Goal: Information Seeking & Learning: Learn about a topic

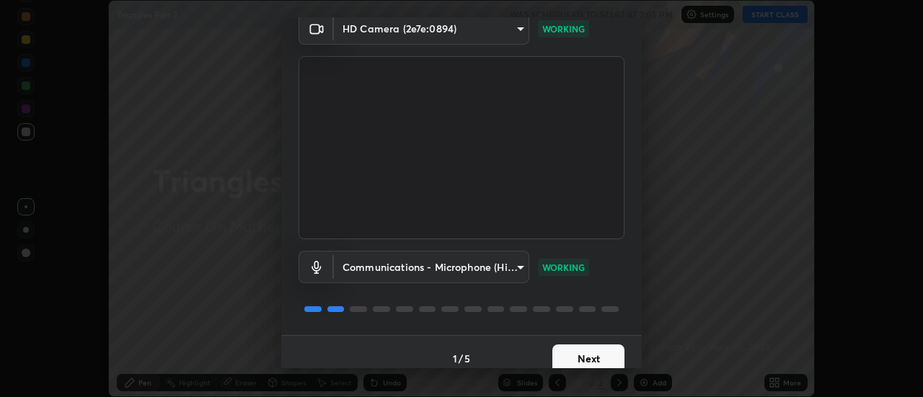
scroll to position [76, 0]
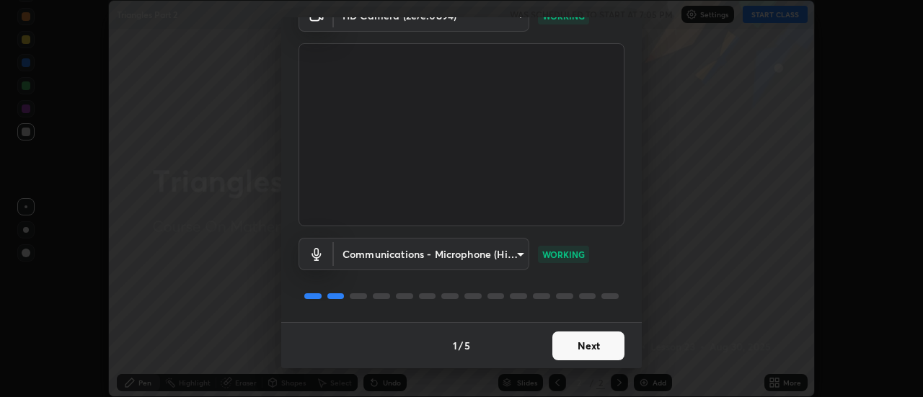
click at [602, 344] on button "Next" at bounding box center [589, 346] width 72 height 29
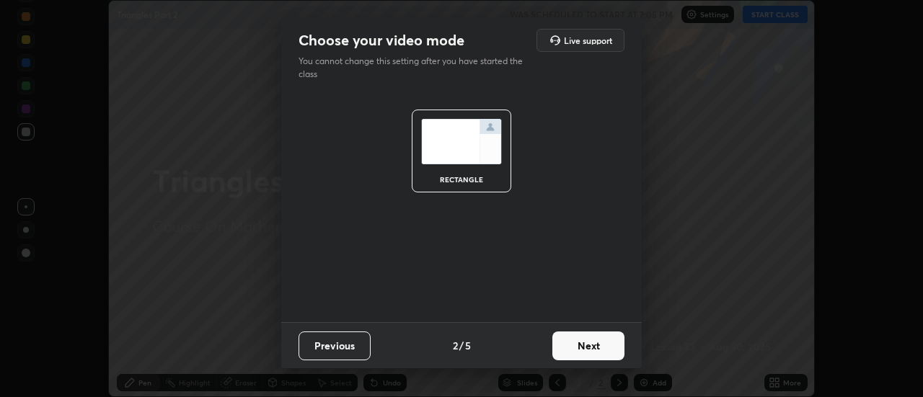
click at [600, 348] on button "Next" at bounding box center [589, 346] width 72 height 29
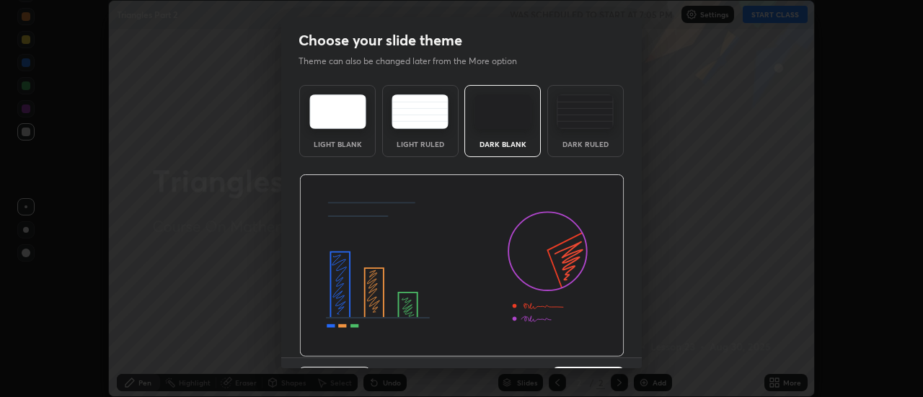
scroll to position [35, 0]
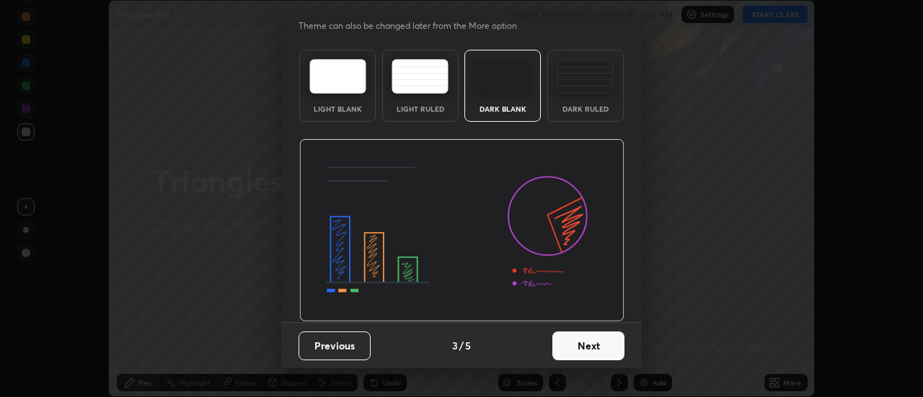
click at [594, 346] on button "Next" at bounding box center [589, 346] width 72 height 29
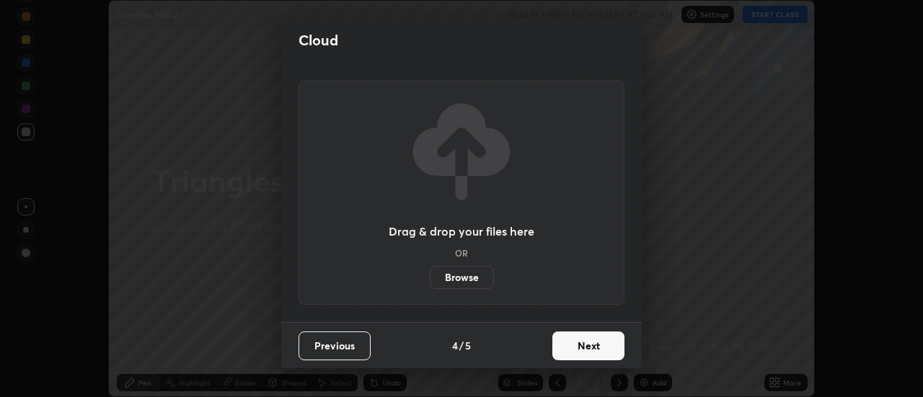
scroll to position [0, 0]
click at [595, 341] on button "Next" at bounding box center [589, 346] width 72 height 29
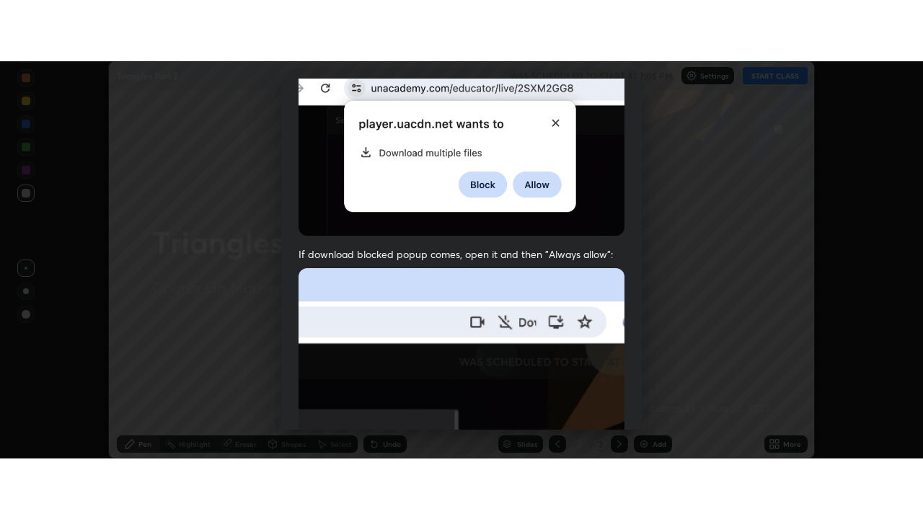
scroll to position [370, 0]
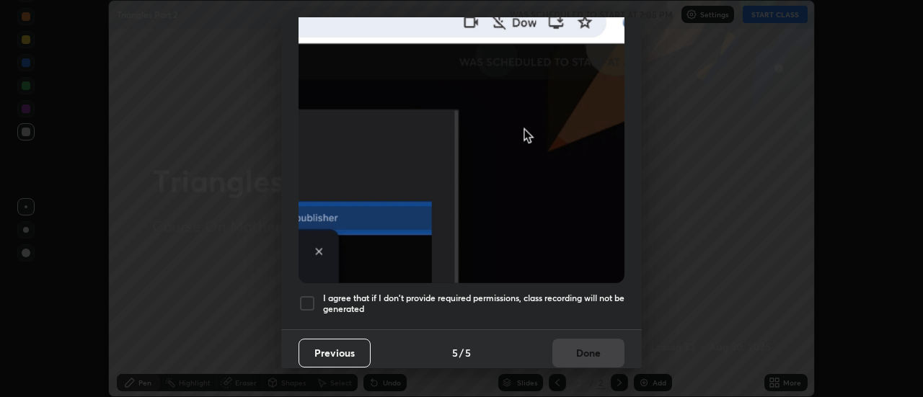
click at [582, 293] on h5 "I agree that if I don't provide required permissions, class recording will not …" at bounding box center [474, 304] width 302 height 22
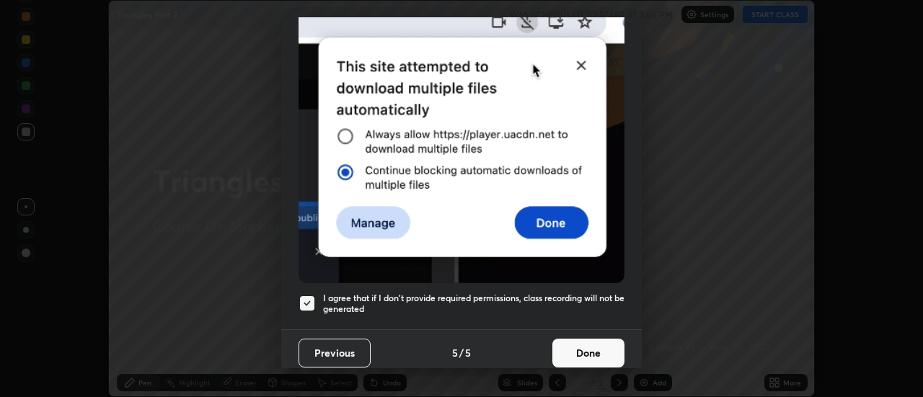
click at [586, 344] on button "Done" at bounding box center [589, 353] width 72 height 29
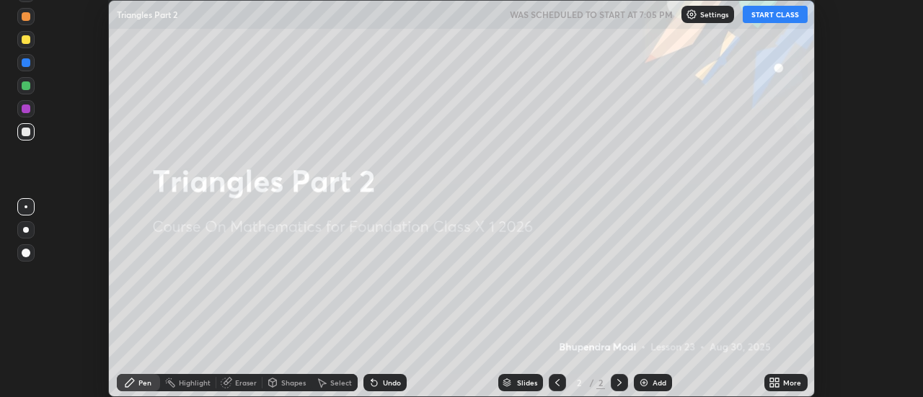
click at [778, 380] on icon at bounding box center [778, 381] width 4 height 4
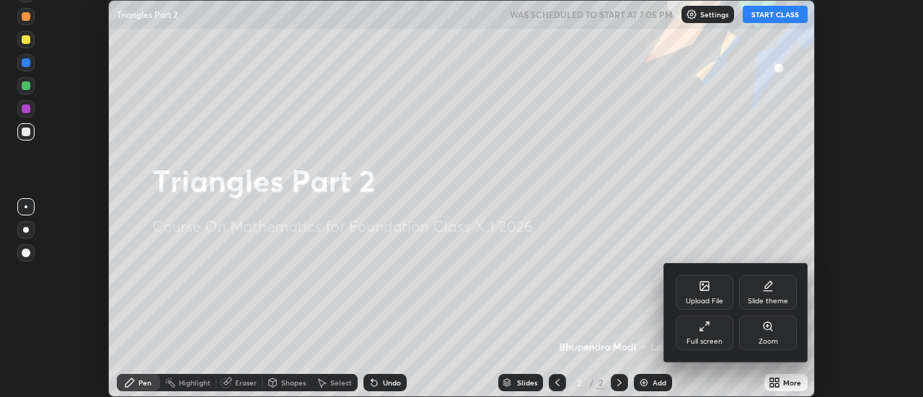
click at [705, 333] on div "Full screen" at bounding box center [705, 333] width 58 height 35
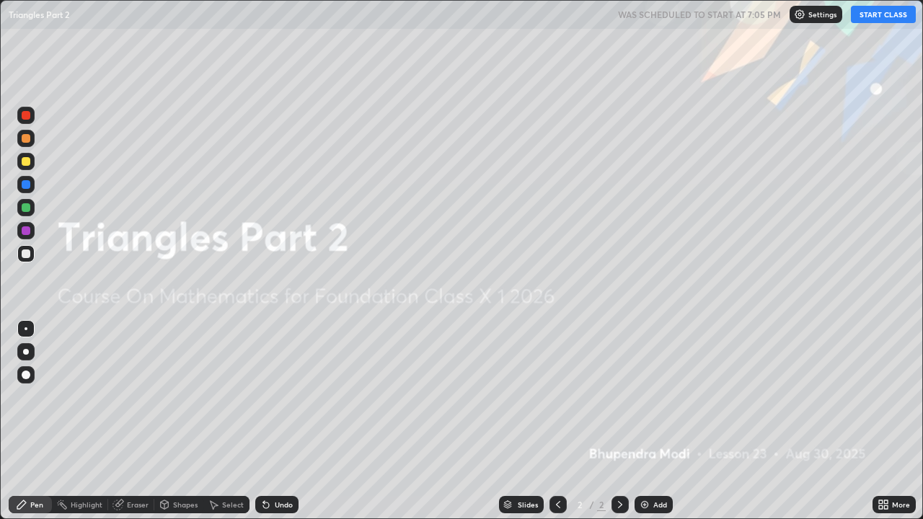
scroll to position [519, 923]
click at [893, 14] on button "START CLASS" at bounding box center [883, 14] width 65 height 17
click at [644, 397] on img at bounding box center [645, 505] width 12 height 12
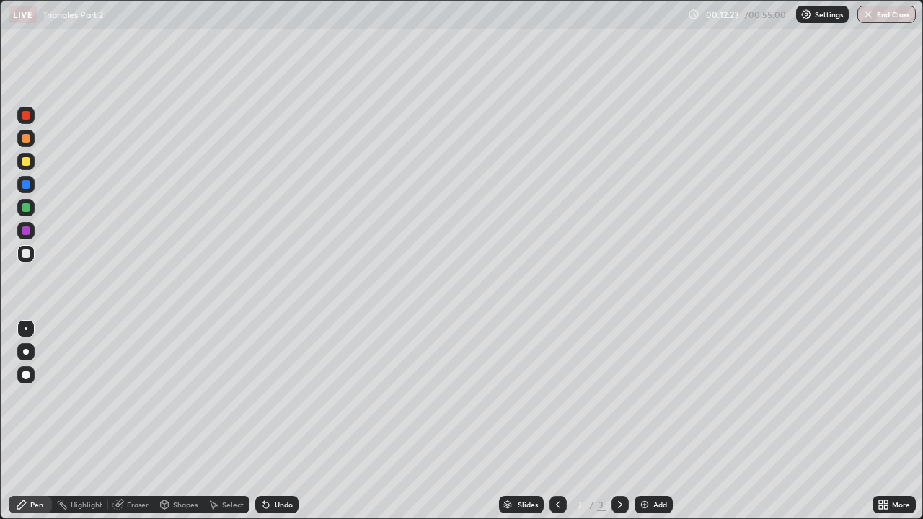
click at [649, 397] on div "Add" at bounding box center [654, 504] width 38 height 17
click at [279, 397] on div "Undo" at bounding box center [284, 504] width 18 height 7
click at [182, 397] on div "Shapes" at bounding box center [185, 504] width 25 height 7
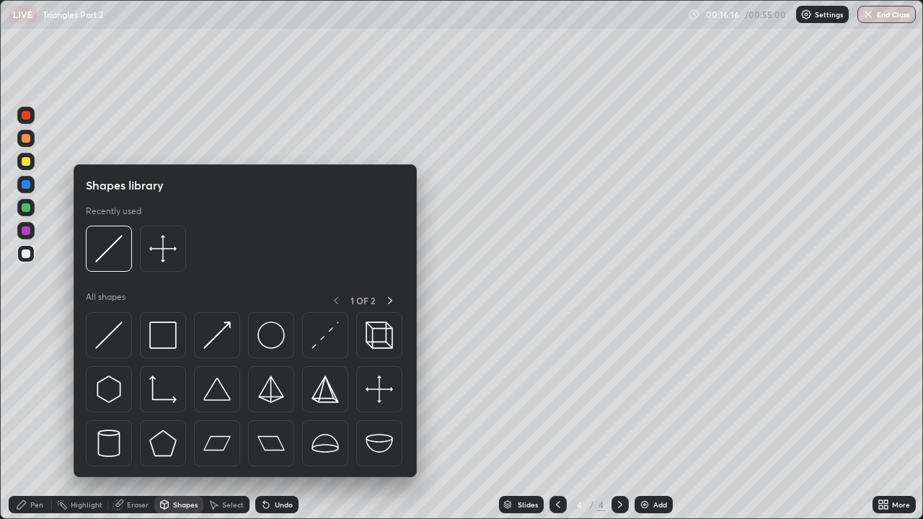
click at [139, 397] on div "Eraser" at bounding box center [138, 504] width 22 height 7
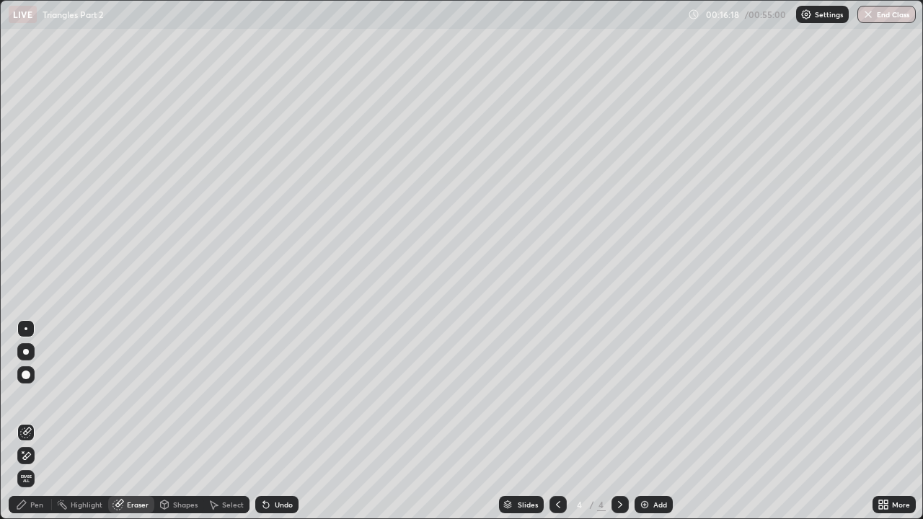
click at [39, 397] on div "Pen" at bounding box center [36, 504] width 13 height 7
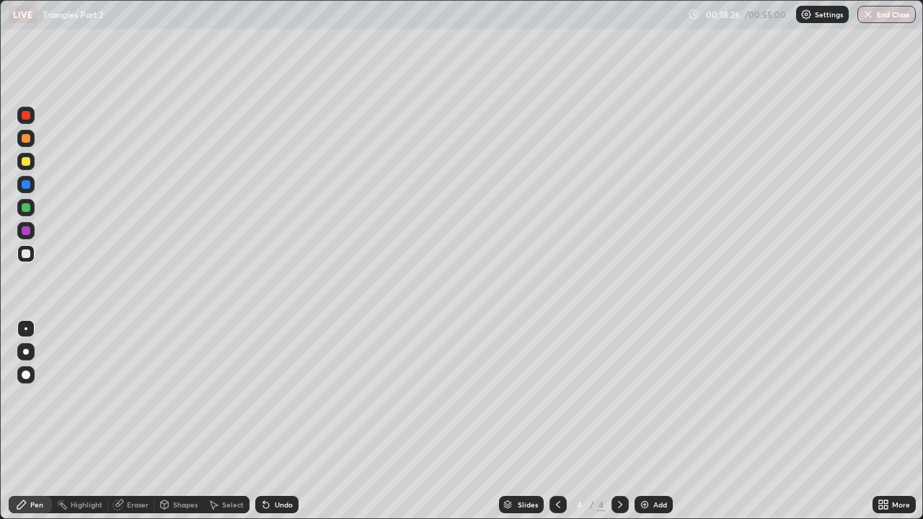
click at [283, 397] on div "Undo" at bounding box center [284, 504] width 18 height 7
click at [646, 397] on img at bounding box center [645, 505] width 12 height 12
click at [280, 397] on div "Undo" at bounding box center [284, 504] width 18 height 7
click at [283, 397] on div "Undo" at bounding box center [284, 504] width 18 height 7
click at [281, 397] on div "Undo" at bounding box center [284, 504] width 18 height 7
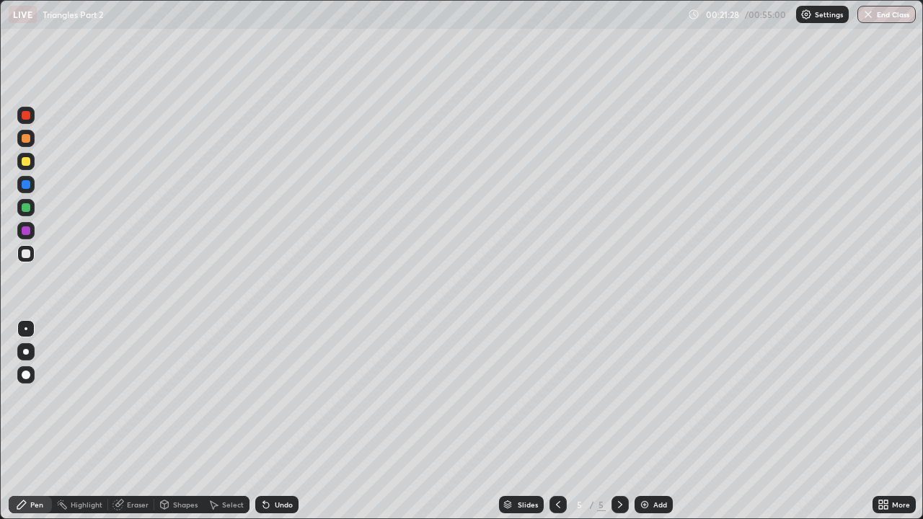
click at [291, 397] on div "Undo" at bounding box center [276, 504] width 43 height 17
click at [135, 397] on div "Eraser" at bounding box center [138, 504] width 22 height 7
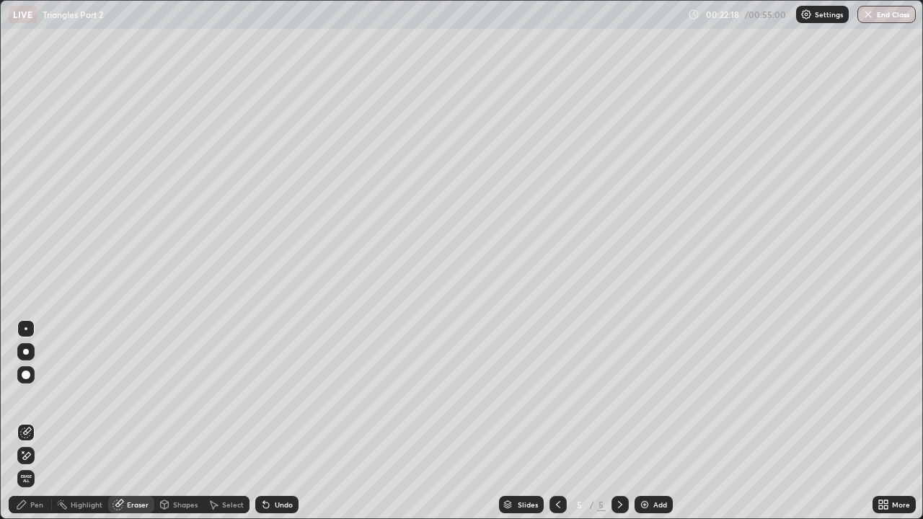
click at [37, 397] on div "Pen" at bounding box center [36, 504] width 13 height 7
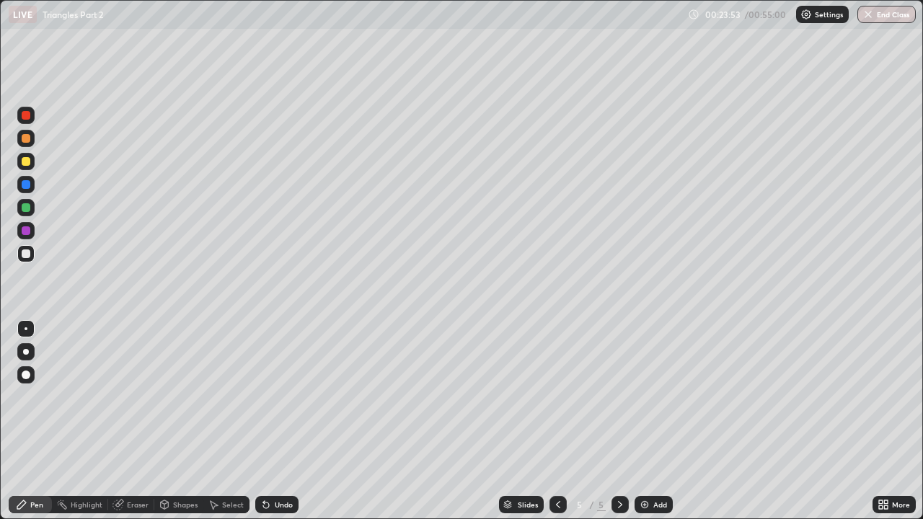
click at [288, 397] on div "Undo" at bounding box center [284, 504] width 18 height 7
click at [286, 397] on div "Undo" at bounding box center [284, 504] width 18 height 7
click at [285, 397] on div "Undo" at bounding box center [284, 504] width 18 height 7
click at [282, 397] on div "Undo" at bounding box center [284, 504] width 18 height 7
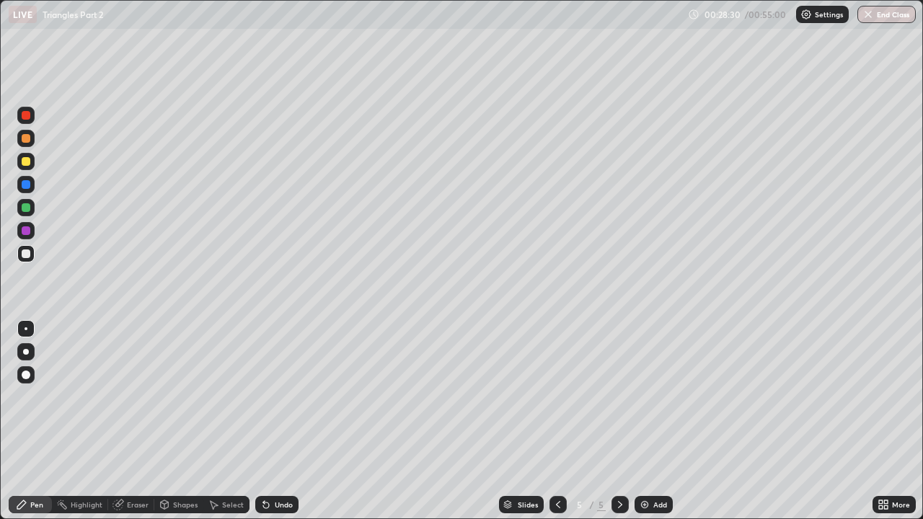
click at [133, 397] on div "Eraser" at bounding box center [138, 504] width 22 height 7
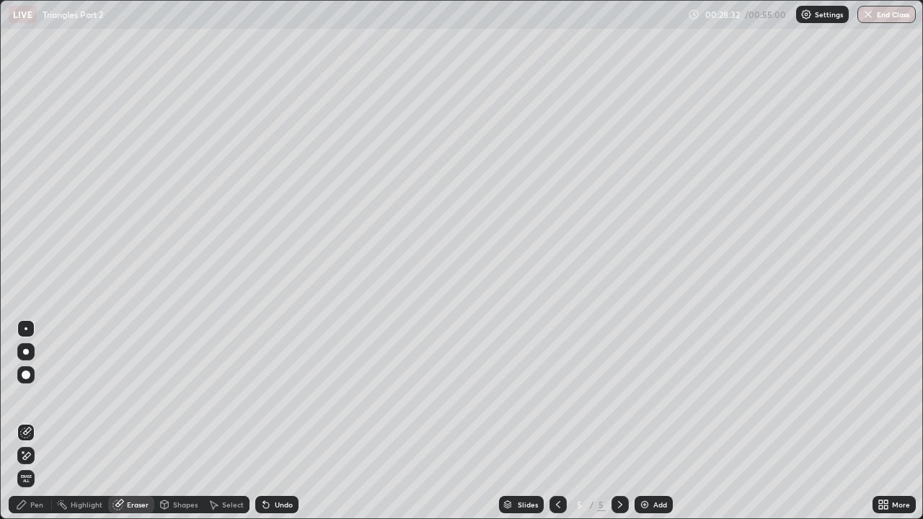
click at [31, 397] on div "Pen" at bounding box center [36, 504] width 13 height 7
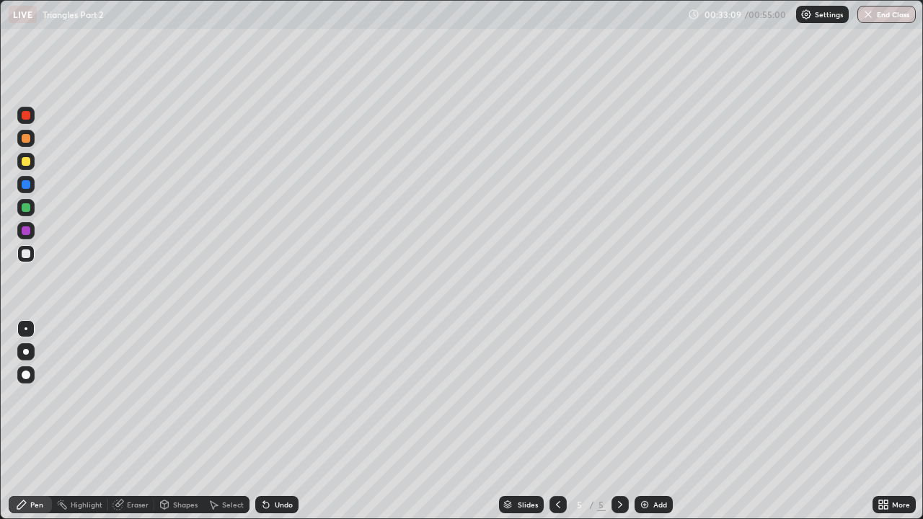
click at [281, 397] on div "Undo" at bounding box center [284, 504] width 18 height 7
click at [643, 397] on img at bounding box center [645, 505] width 12 height 12
click at [283, 397] on div "Undo" at bounding box center [284, 504] width 18 height 7
click at [278, 397] on div "Undo" at bounding box center [284, 504] width 18 height 7
click at [263, 397] on icon at bounding box center [263, 501] width 1 height 1
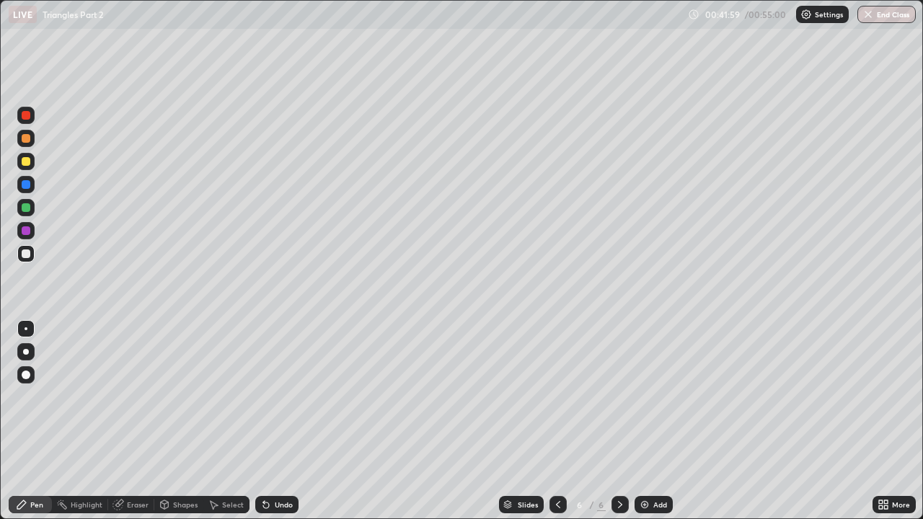
click at [266, 397] on icon at bounding box center [266, 505] width 12 height 12
click at [269, 397] on icon at bounding box center [266, 505] width 12 height 12
click at [270, 397] on div "Undo" at bounding box center [276, 504] width 43 height 17
click at [272, 397] on div "Undo" at bounding box center [276, 504] width 43 height 17
click at [287, 397] on div "Undo" at bounding box center [276, 504] width 43 height 17
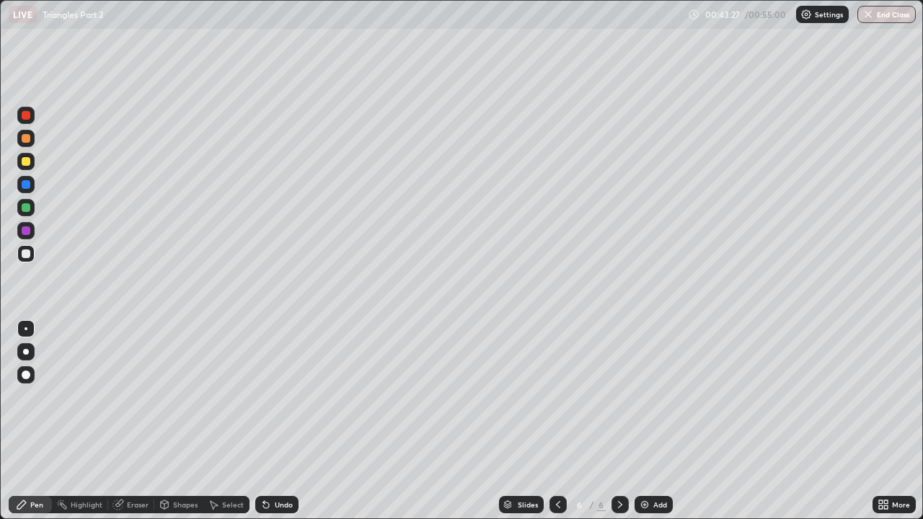
click at [287, 397] on div "Undo" at bounding box center [284, 504] width 18 height 7
click at [186, 397] on div "Shapes" at bounding box center [178, 504] width 49 height 29
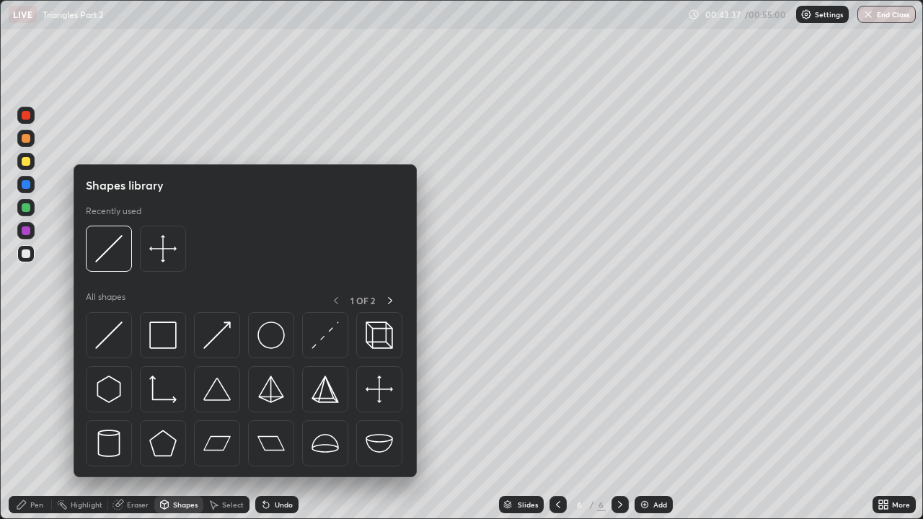
click at [188, 397] on div at bounding box center [245, 393] width 319 height 162
click at [187, 397] on div "Shapes library Recently used All shapes 1 OF 2" at bounding box center [245, 320] width 343 height 313
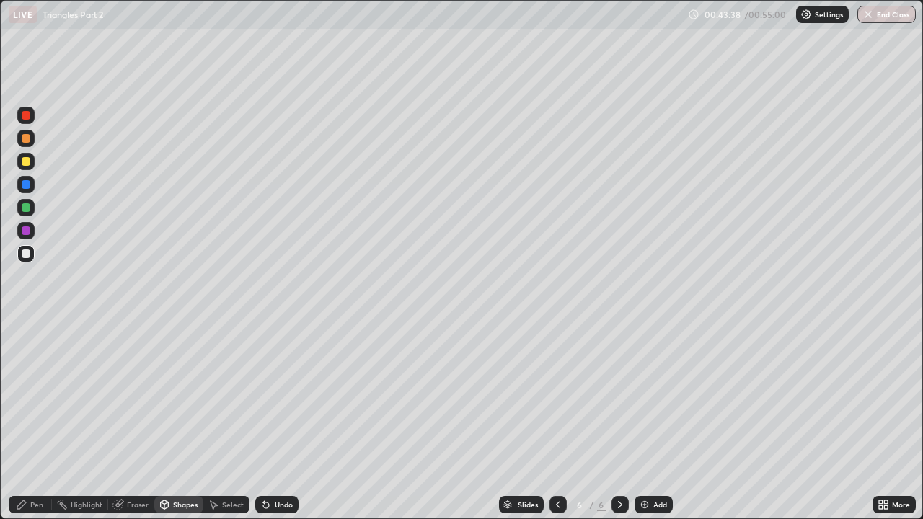
click at [191, 397] on div "Shapes" at bounding box center [178, 504] width 49 height 29
click at [42, 397] on div "Pen" at bounding box center [36, 504] width 13 height 7
click at [242, 397] on div "Select" at bounding box center [226, 504] width 46 height 29
click at [263, 397] on div "0 ° Undo Copy Duplicate Duplicate to new slide Delete" at bounding box center [462, 260] width 922 height 518
click at [42, 397] on div "Pen" at bounding box center [36, 504] width 13 height 7
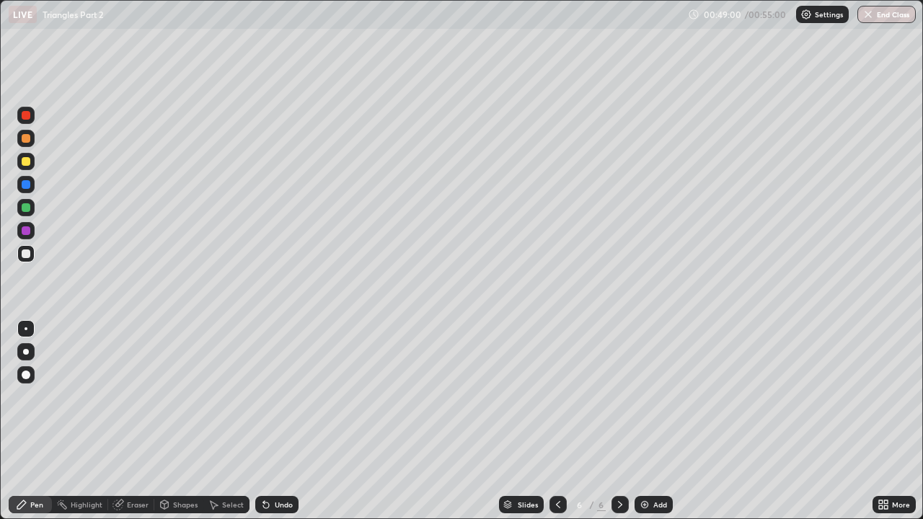
click at [653, 397] on div "Add" at bounding box center [660, 504] width 14 height 7
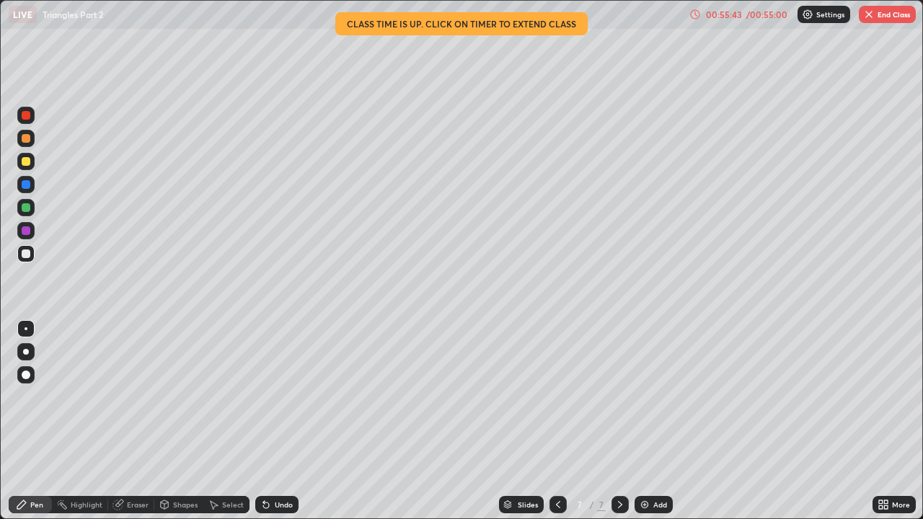
click at [143, 397] on div "Eraser" at bounding box center [138, 504] width 22 height 7
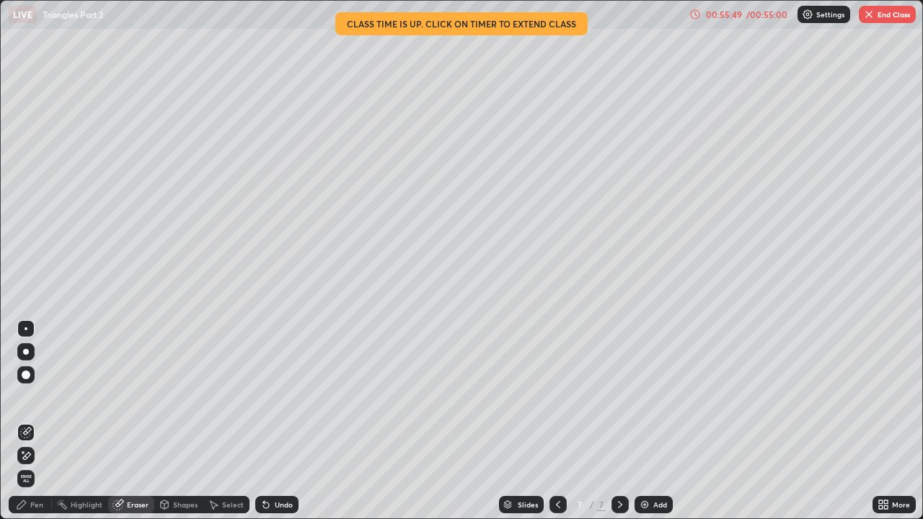
click at [40, 397] on div "Pen" at bounding box center [36, 504] width 13 height 7
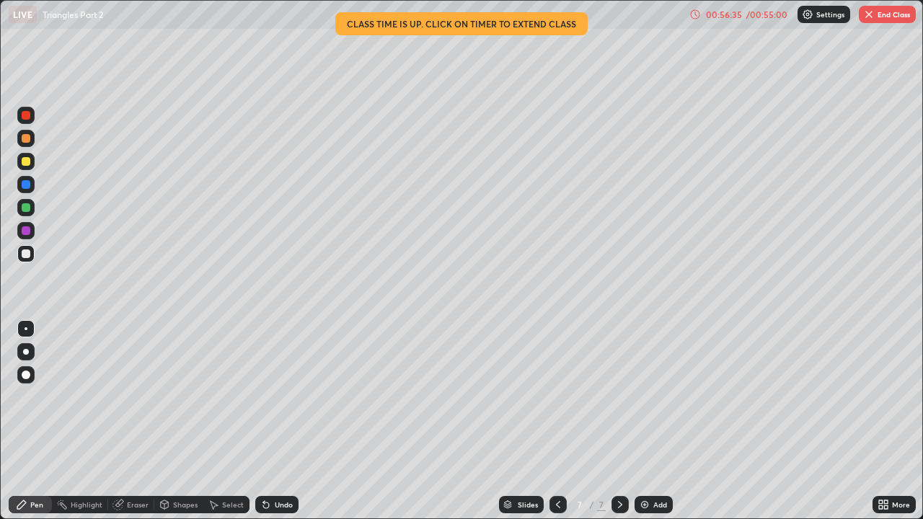
click at [133, 397] on div "Eraser" at bounding box center [138, 504] width 22 height 7
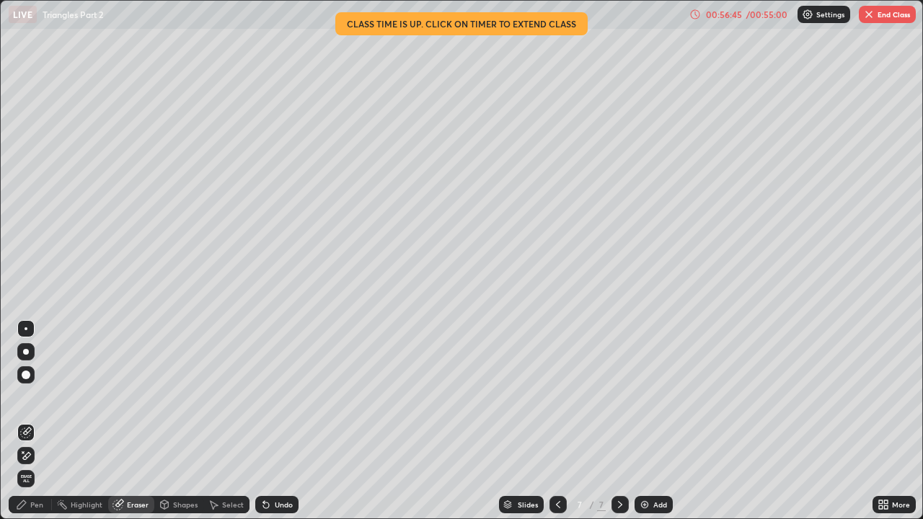
click at [25, 376] on div at bounding box center [26, 375] width 9 height 9
click at [42, 397] on div "Pen" at bounding box center [36, 504] width 13 height 7
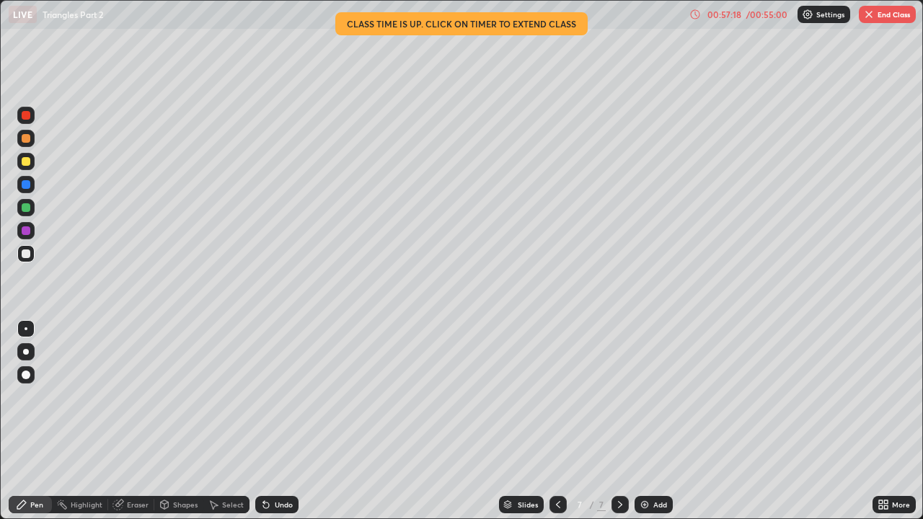
click at [150, 397] on div "Eraser" at bounding box center [131, 504] width 46 height 17
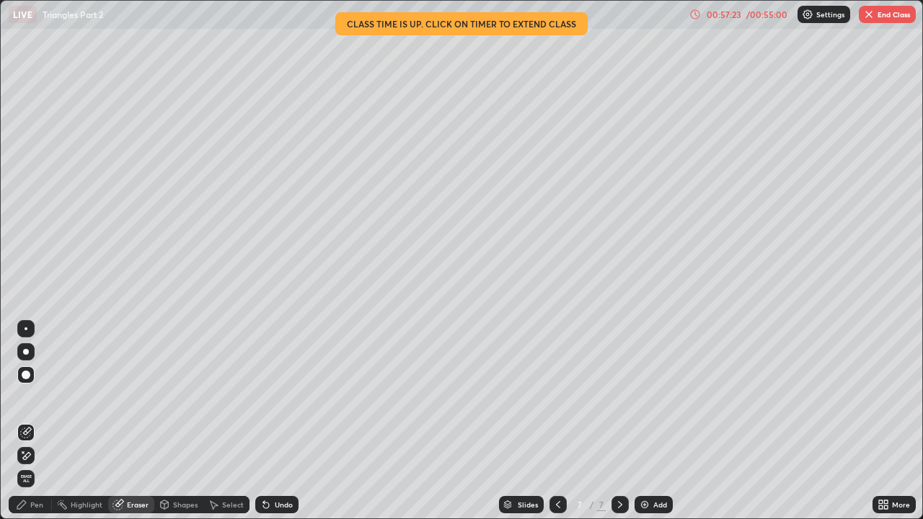
click at [34, 397] on div "Pen" at bounding box center [36, 504] width 13 height 7
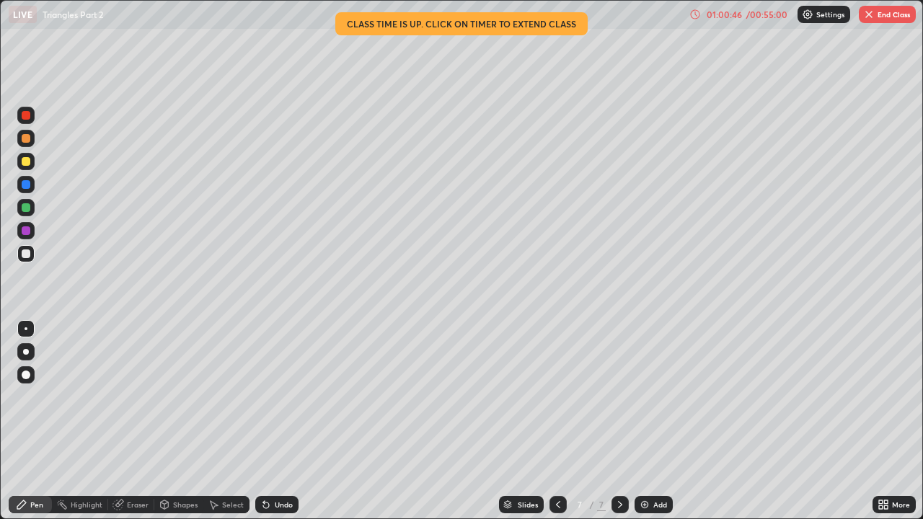
click at [868, 17] on img "button" at bounding box center [869, 15] width 12 height 12
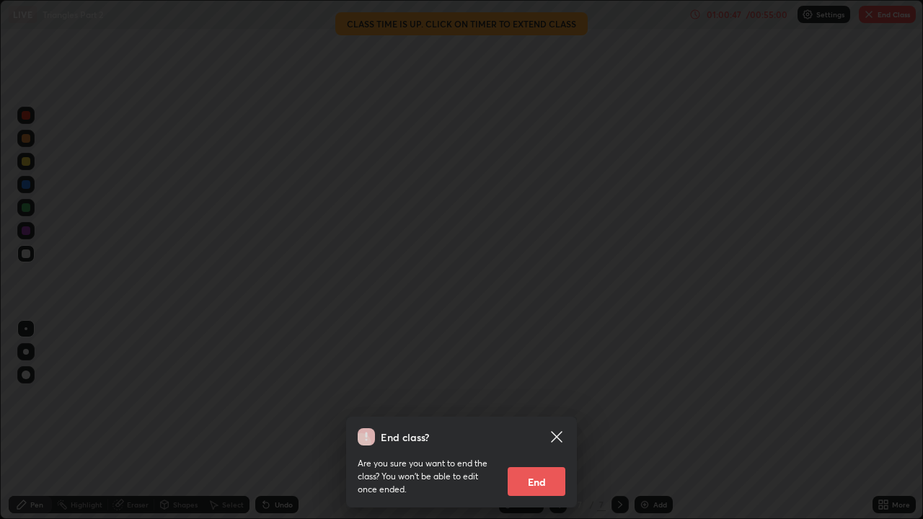
click at [542, 397] on button "End" at bounding box center [537, 481] width 58 height 29
